Goal: Transaction & Acquisition: Purchase product/service

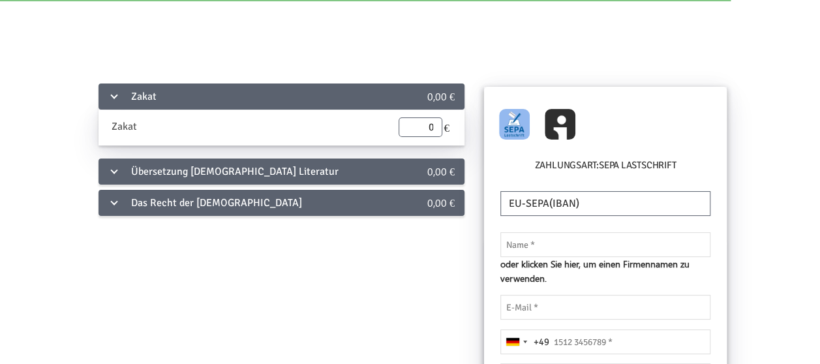
click at [209, 176] on div "Übersetzung [DEMOGRAPHIC_DATA] Literatur" at bounding box center [240, 172] width 283 height 26
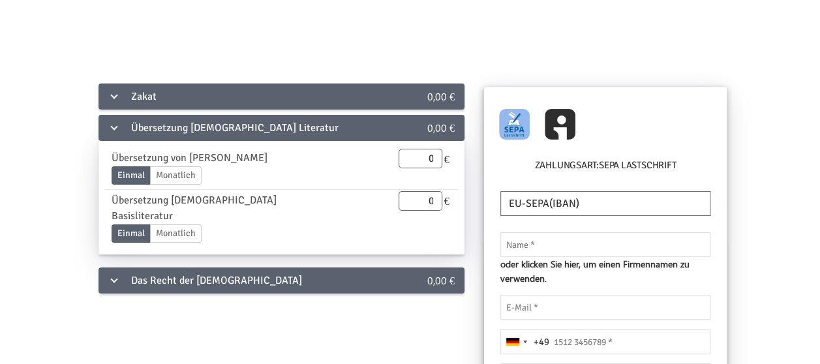
click at [126, 127] on div "Übersetzung [DEMOGRAPHIC_DATA] Literatur" at bounding box center [240, 128] width 283 height 26
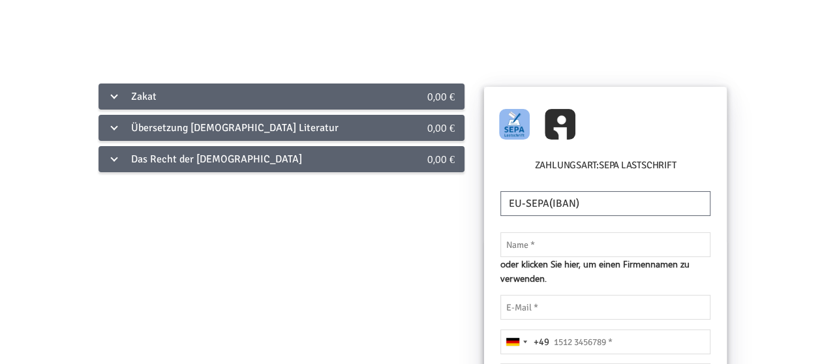
click at [140, 48] on link at bounding box center [442, 28] width 707 height 40
click at [114, 165] on div "Das Recht der [DEMOGRAPHIC_DATA]" at bounding box center [240, 159] width 283 height 26
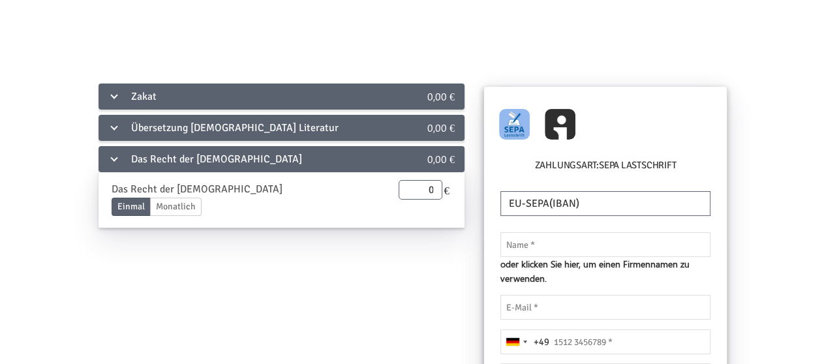
click at [114, 165] on div "Das Recht der [DEMOGRAPHIC_DATA]" at bounding box center [240, 159] width 283 height 26
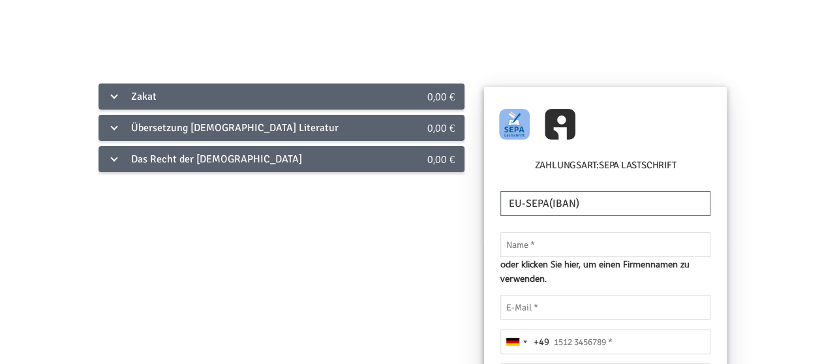
click at [104, 137] on div "Übersetzung [DEMOGRAPHIC_DATA] Literatur" at bounding box center [240, 128] width 283 height 26
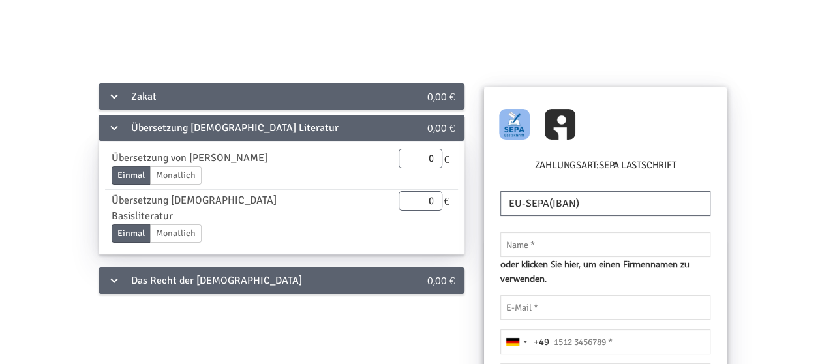
click at [104, 137] on div "Übersetzung [DEMOGRAPHIC_DATA] Literatur" at bounding box center [240, 128] width 283 height 26
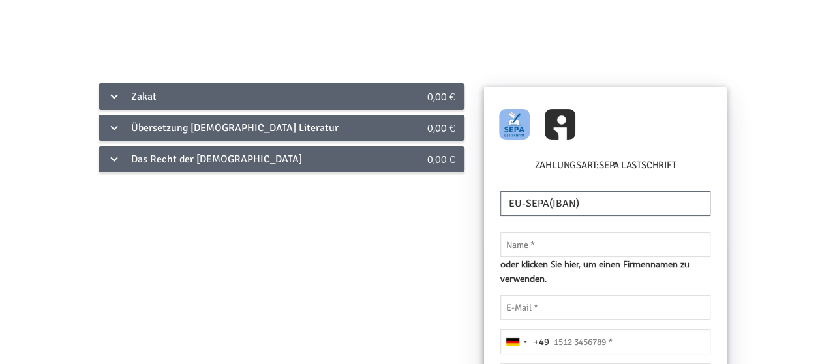
click at [114, 132] on div "Übersetzung [DEMOGRAPHIC_DATA] Literatur" at bounding box center [240, 128] width 283 height 26
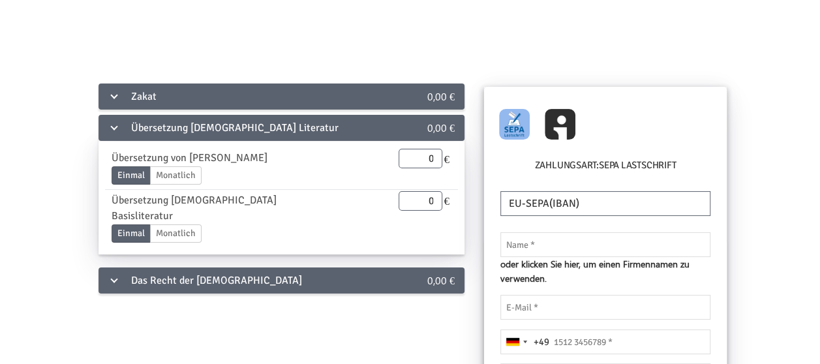
click at [114, 132] on div "Übersetzung [DEMOGRAPHIC_DATA] Literatur" at bounding box center [240, 128] width 283 height 26
